Goal: Transaction & Acquisition: Purchase product/service

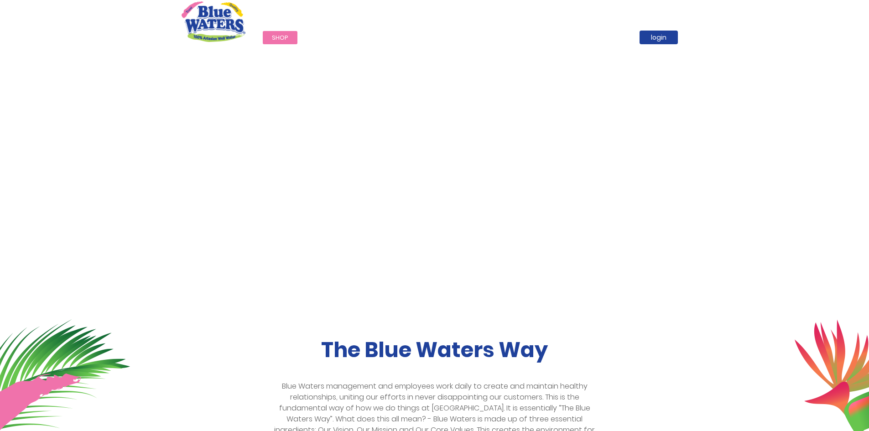
click at [277, 36] on span "Shop" at bounding box center [280, 37] width 16 height 9
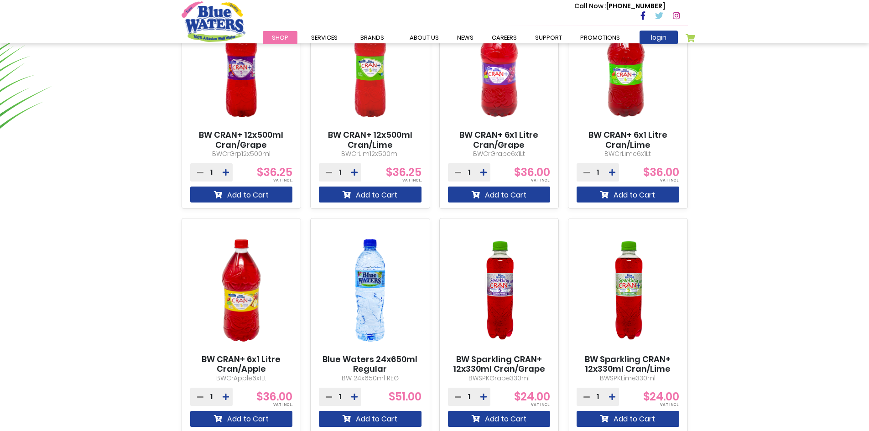
scroll to position [775, 0]
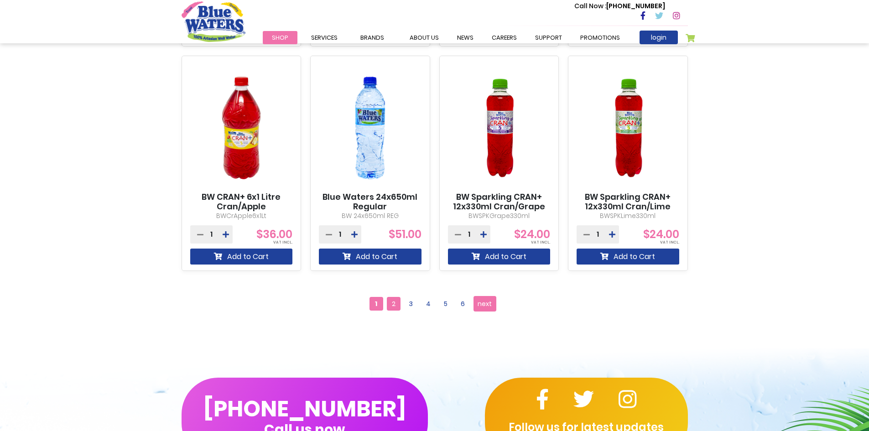
click at [397, 305] on span "2" at bounding box center [394, 304] width 14 height 14
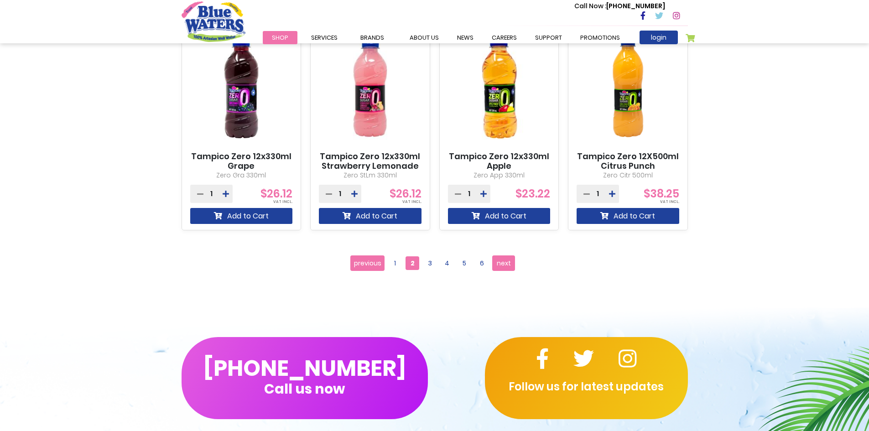
scroll to position [821, 0]
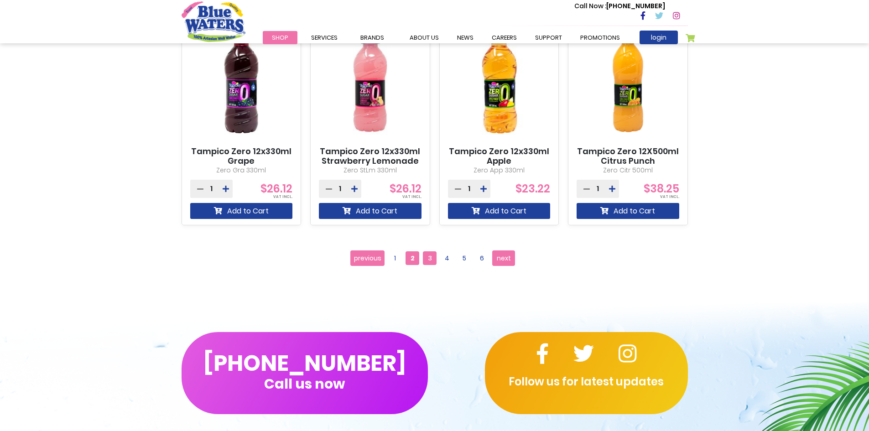
click at [429, 256] on span "3" at bounding box center [430, 258] width 14 height 14
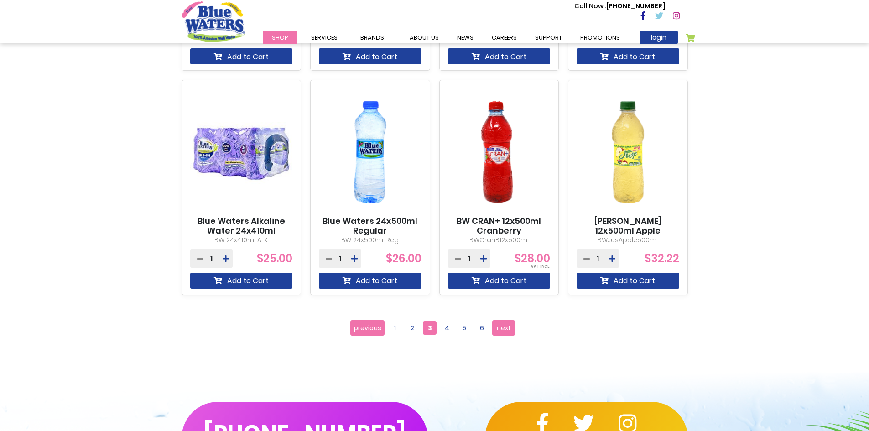
scroll to position [821, 0]
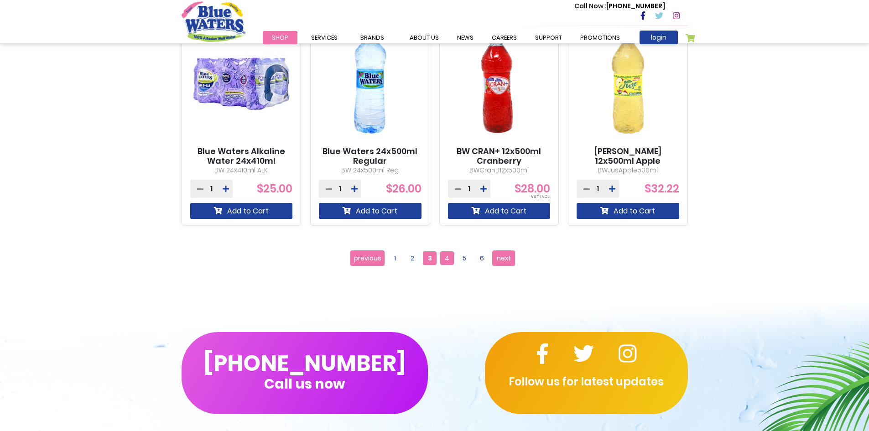
click at [447, 258] on span "4" at bounding box center [447, 258] width 14 height 14
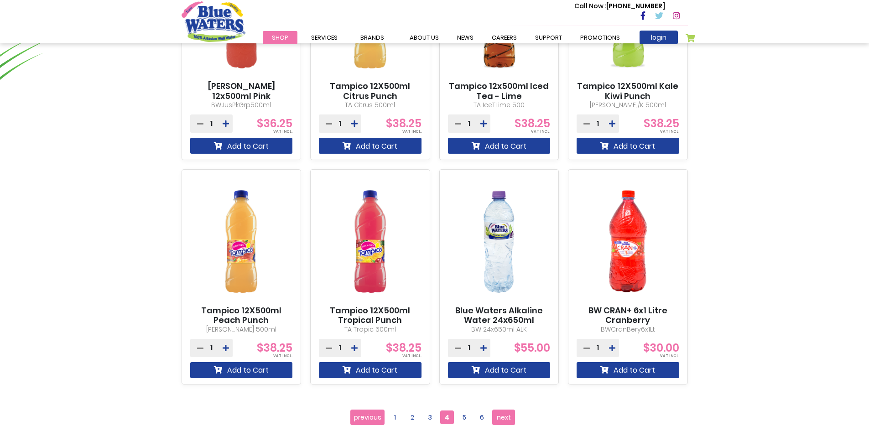
scroll to position [775, 0]
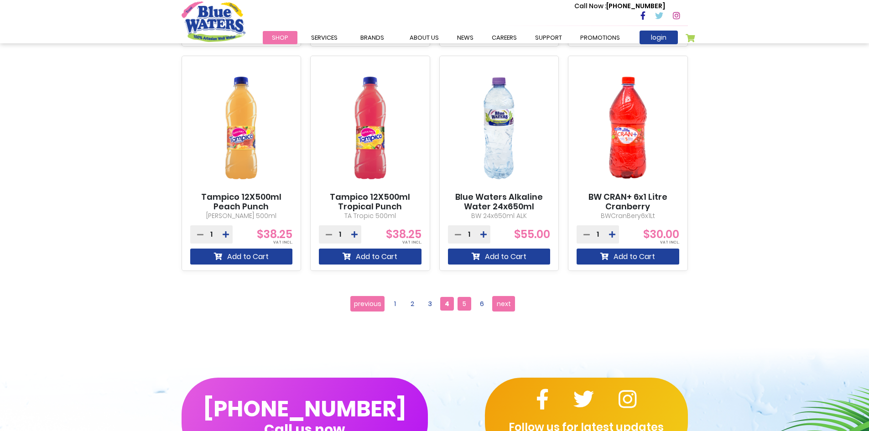
click at [463, 306] on span "5" at bounding box center [464, 304] width 14 height 14
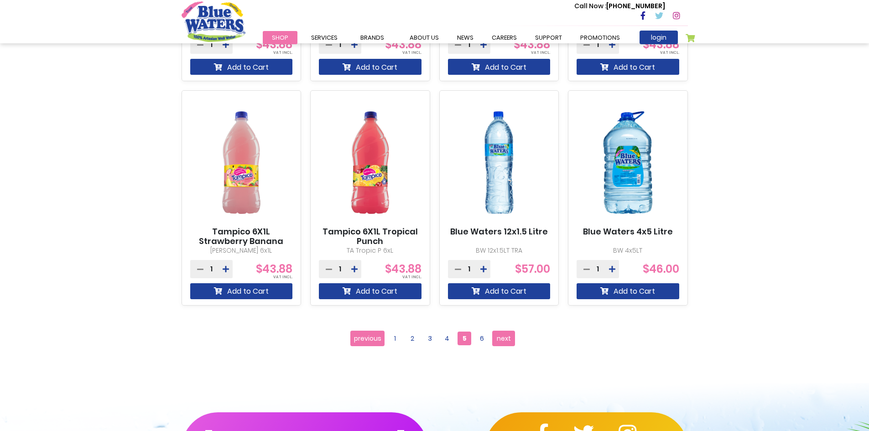
scroll to position [912, 0]
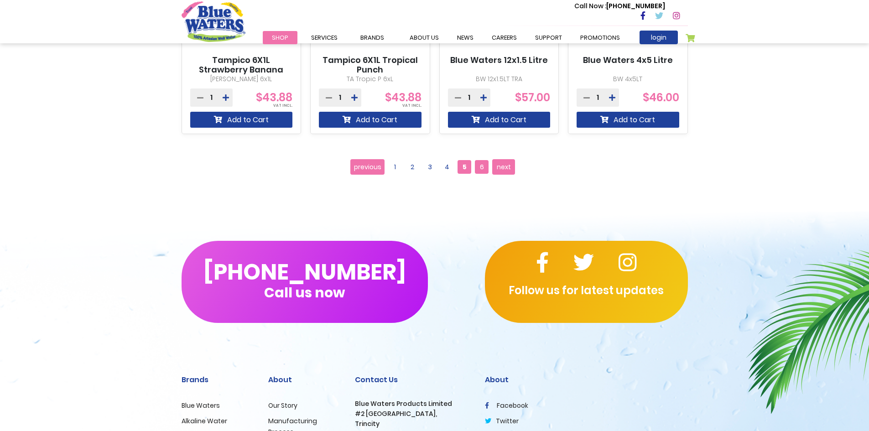
click at [482, 166] on span "6" at bounding box center [482, 167] width 14 height 14
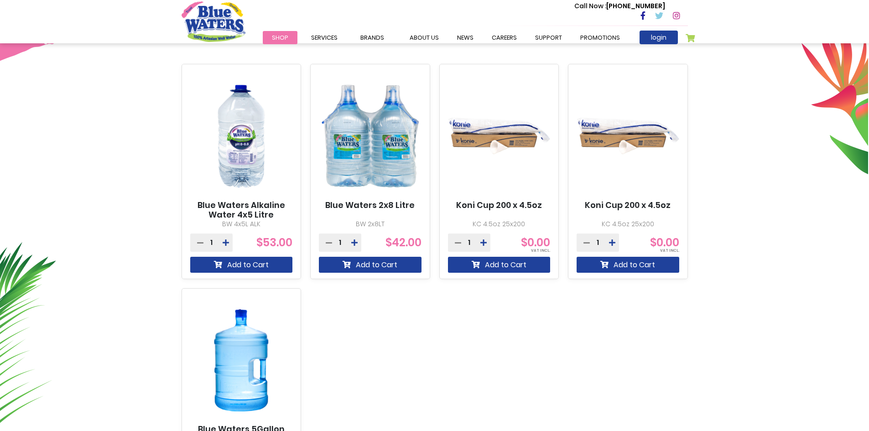
scroll to position [319, 0]
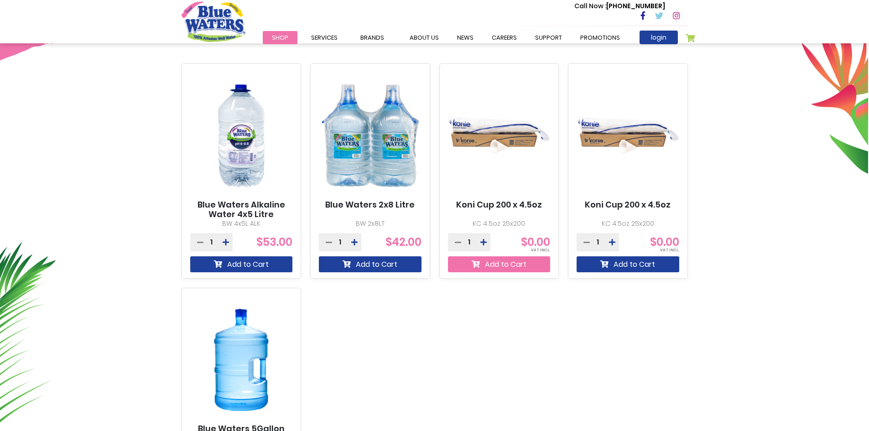
click at [489, 261] on button "Add to Cart" at bounding box center [499, 264] width 103 height 16
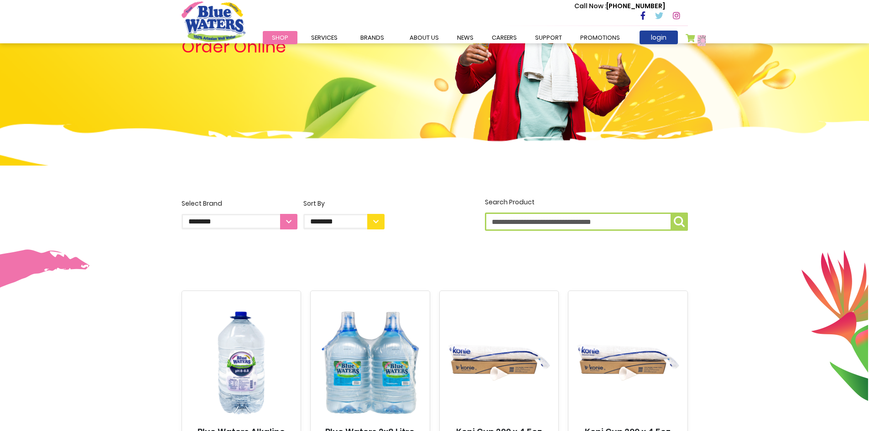
scroll to position [0, 0]
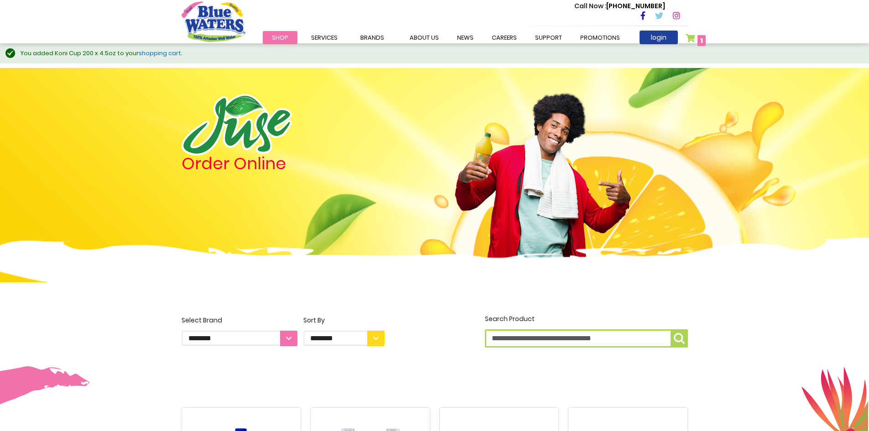
click at [703, 37] on span "1 1 items" at bounding box center [701, 40] width 8 height 11
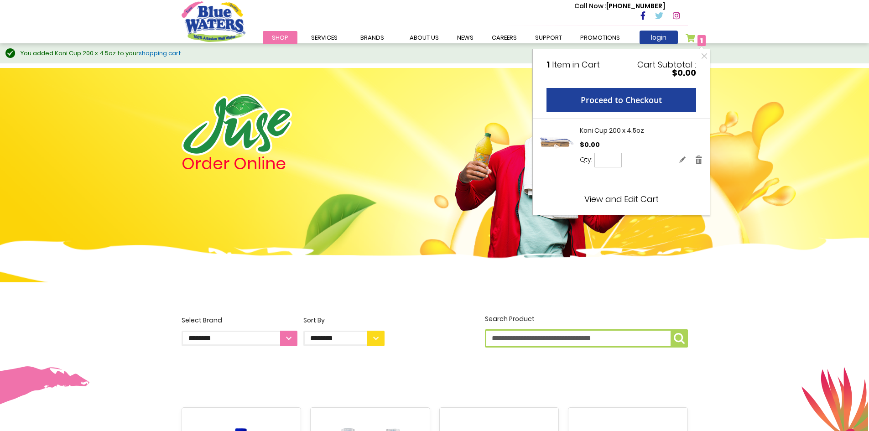
click at [616, 270] on img at bounding box center [434, 279] width 869 height 82
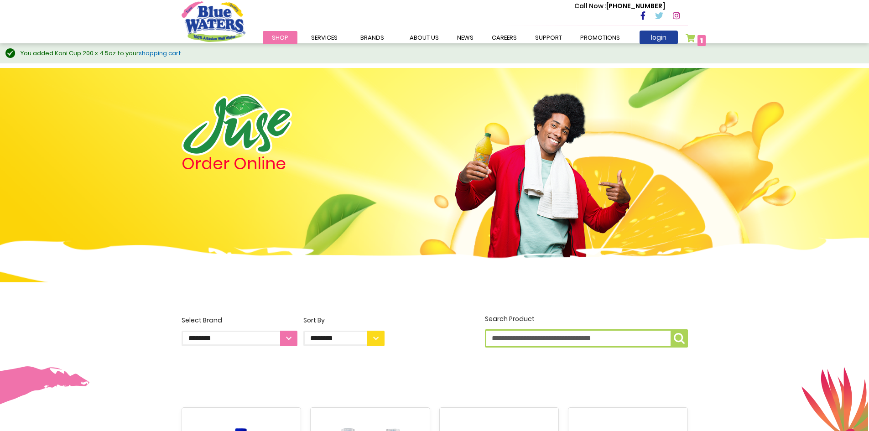
click at [553, 342] on input "Search Product" at bounding box center [586, 338] width 203 height 18
type input "**********"
click at [670, 329] on button "**********" at bounding box center [678, 338] width 17 height 18
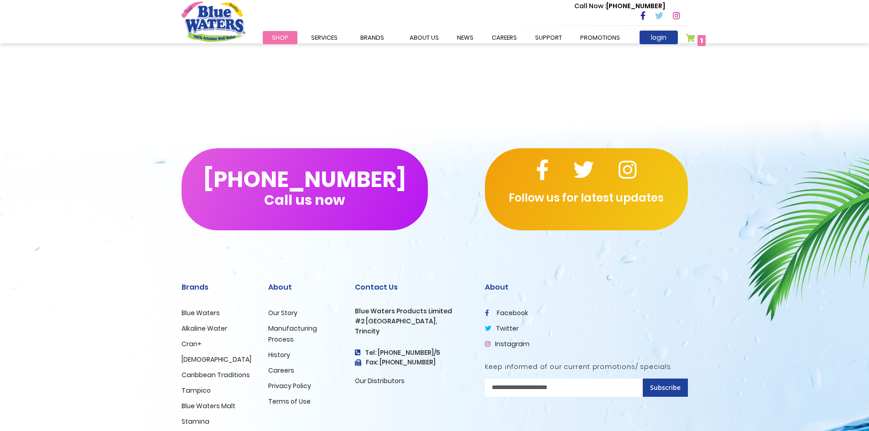
scroll to position [319, 0]
